Goal: Task Accomplishment & Management: Manage account settings

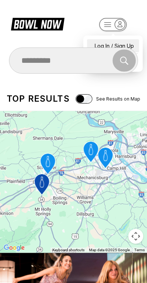
click at [124, 40] on div "Log In / Sign Up" at bounding box center [113, 45] width 52 height 13
select select "**"
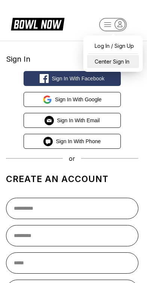
click at [122, 57] on div "Center Sign In" at bounding box center [113, 61] width 52 height 13
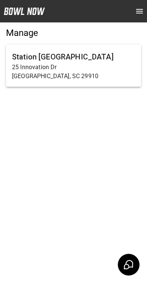
click at [30, 68] on p "25 Innovation Dr" at bounding box center [73, 67] width 123 height 9
